Goal: Information Seeking & Learning: Learn about a topic

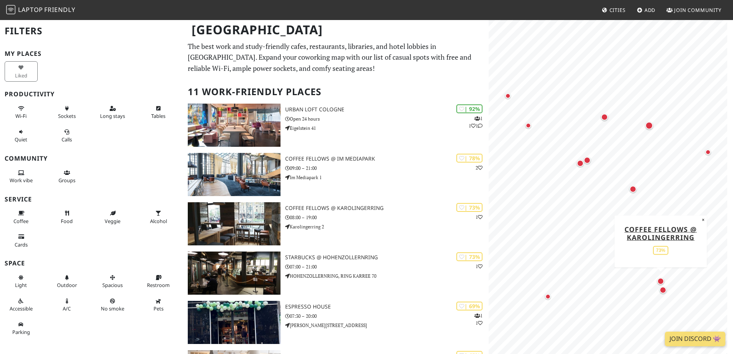
click at [661, 282] on div "Map marker" at bounding box center [660, 280] width 7 height 7
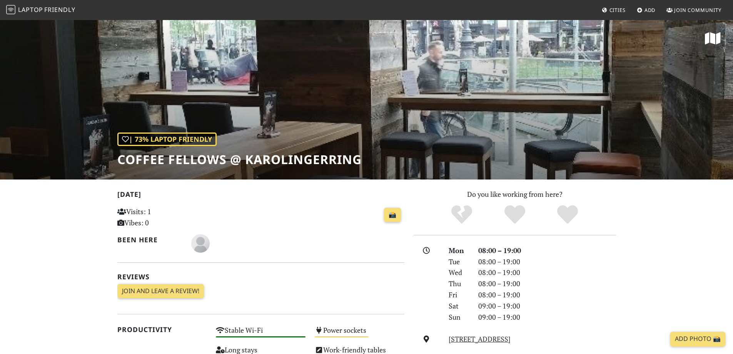
click at [364, 88] on div "| 73% Laptop Friendly Coffee Fellows @ Karolingerring" at bounding box center [366, 99] width 733 height 160
